Goal: Transaction & Acquisition: Register for event/course

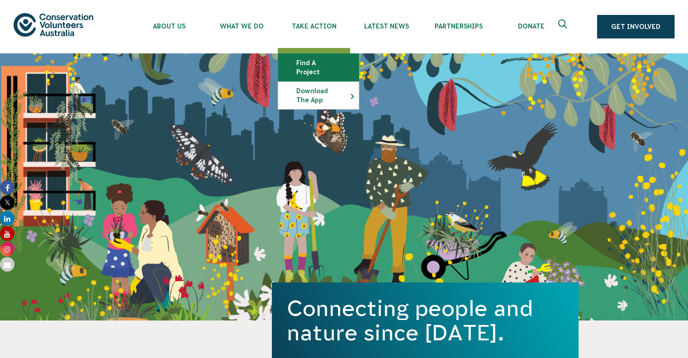
click at [313, 64] on link "Find a project" at bounding box center [318, 67] width 81 height 27
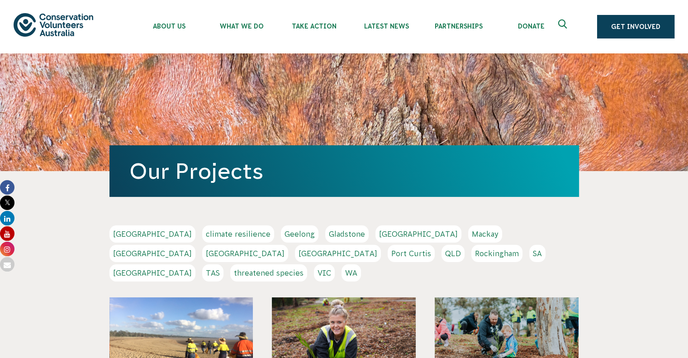
click at [335, 264] on link "VIC" at bounding box center [324, 272] width 21 height 17
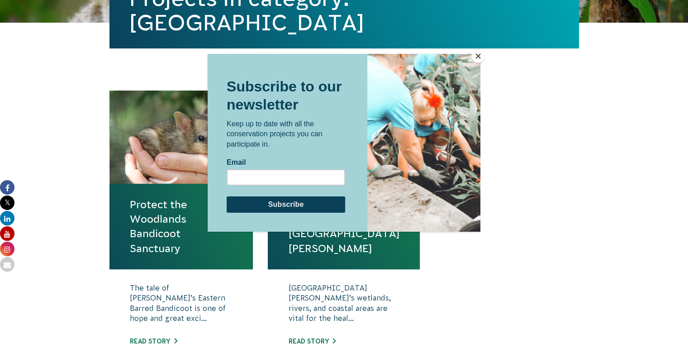
scroll to position [258, 0]
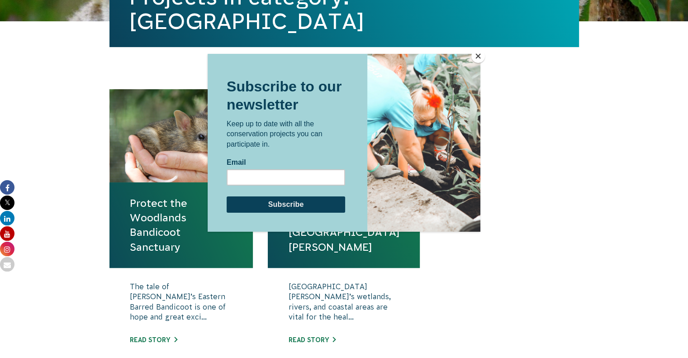
click at [465, 275] on div at bounding box center [344, 192] width 273 height 277
click at [479, 57] on button "Close" at bounding box center [478, 56] width 14 height 14
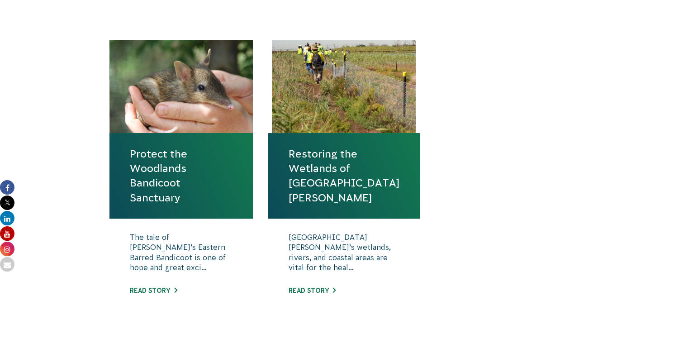
scroll to position [306, 0]
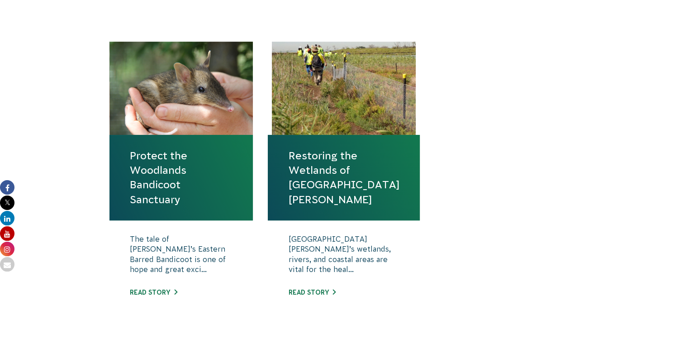
click at [327, 182] on link "Restoring the Wetlands of [GEOGRAPHIC_DATA][PERSON_NAME]" at bounding box center [343, 177] width 111 height 58
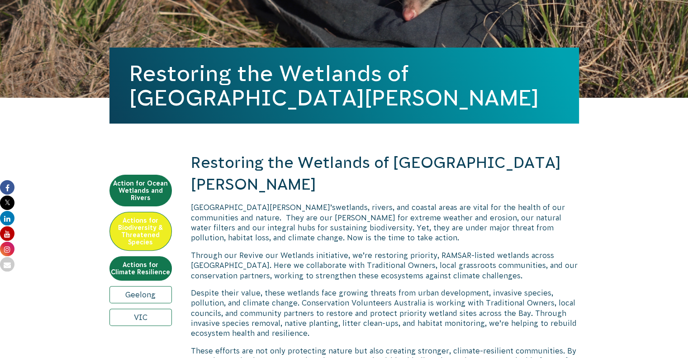
scroll to position [181, 0]
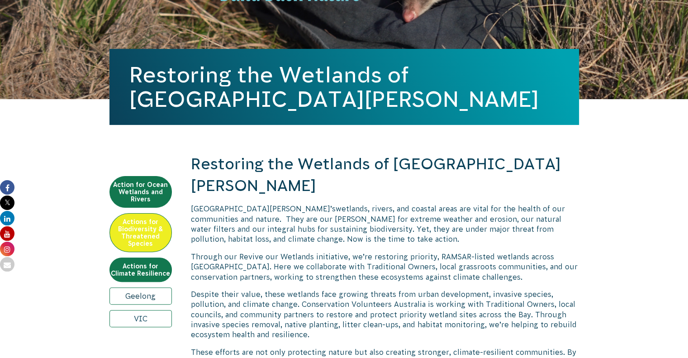
click at [136, 287] on link "Geelong" at bounding box center [140, 295] width 62 height 17
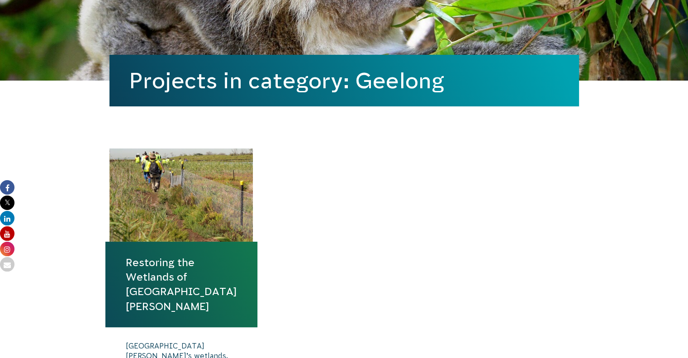
scroll to position [199, 0]
click at [226, 278] on link "Restoring the Wetlands of [GEOGRAPHIC_DATA][PERSON_NAME]" at bounding box center [181, 284] width 111 height 58
